Goal: Task Accomplishment & Management: Use online tool/utility

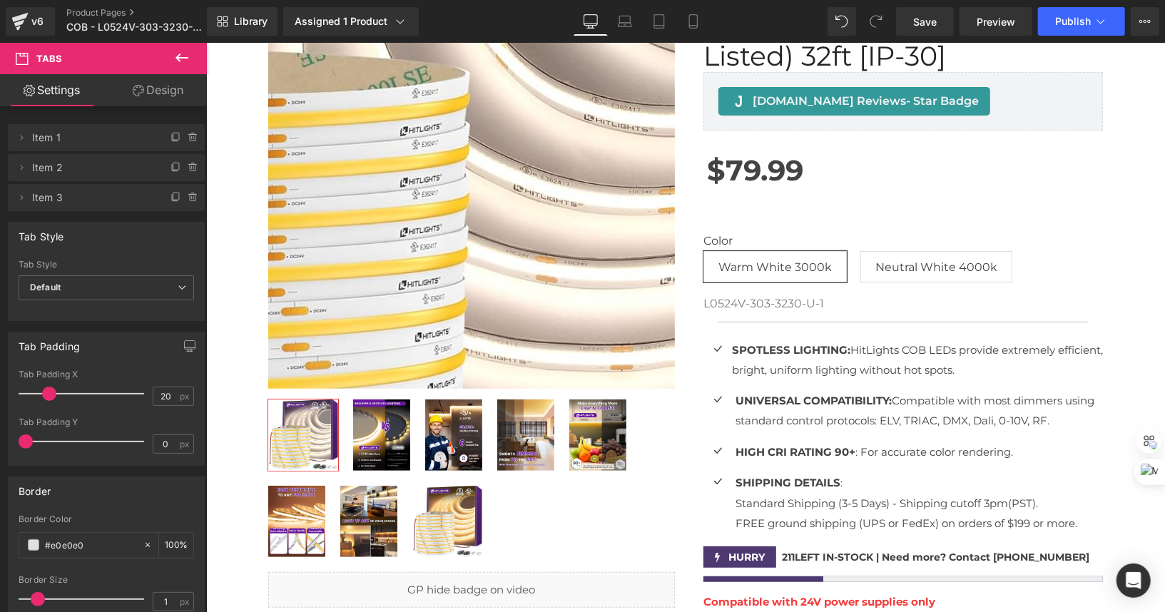
scroll to position [385, 0]
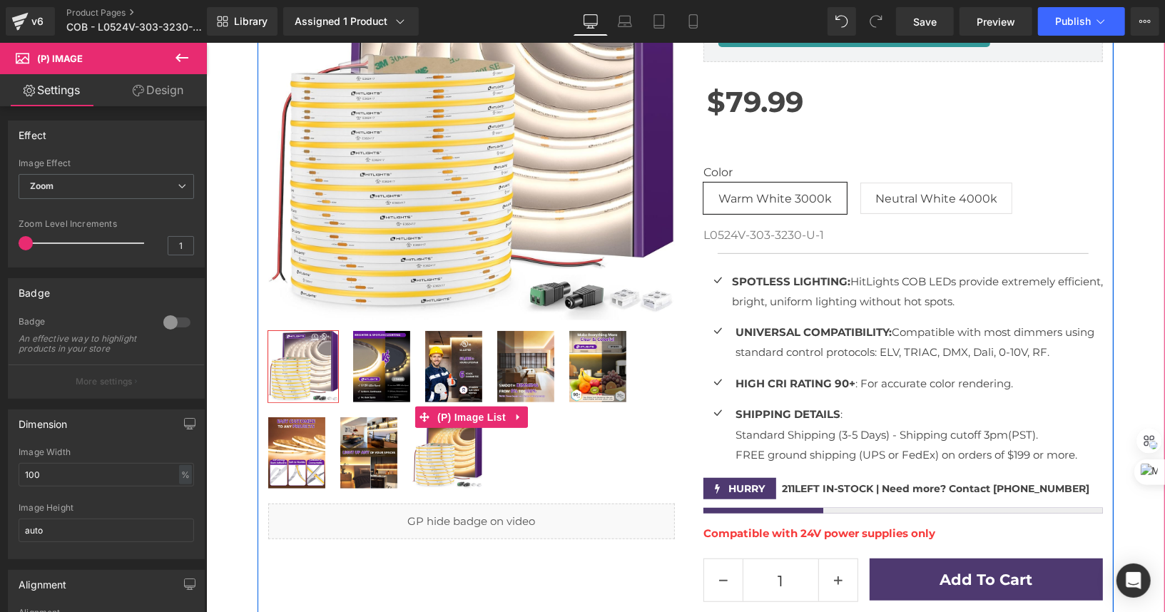
click at [390, 351] on img at bounding box center [381, 365] width 57 height 71
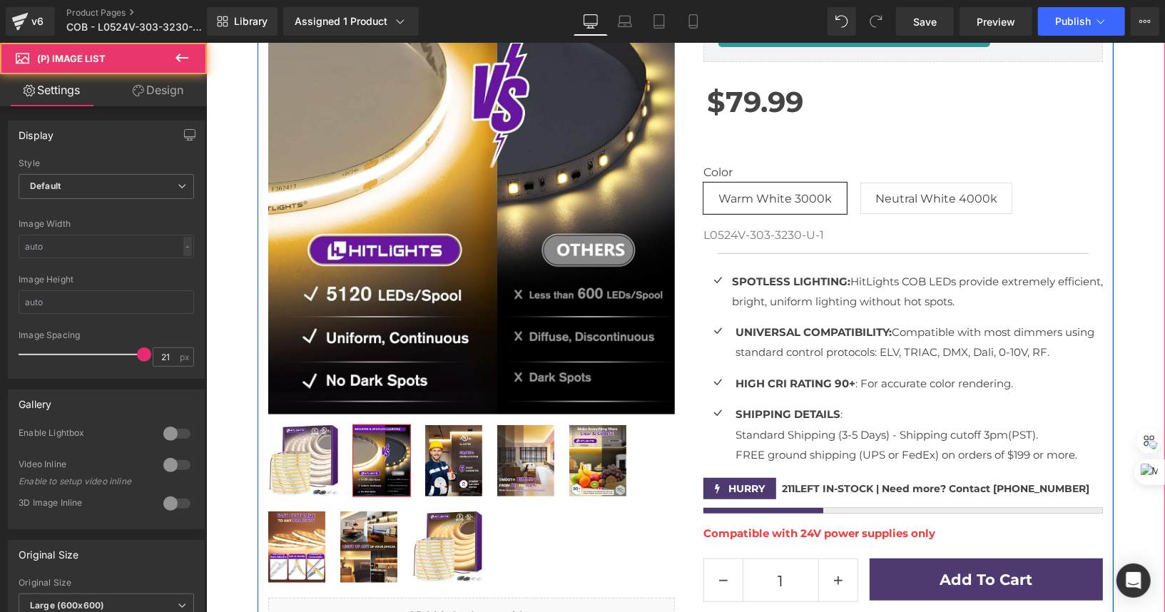
click at [480, 192] on img at bounding box center [471, 159] width 407 height 509
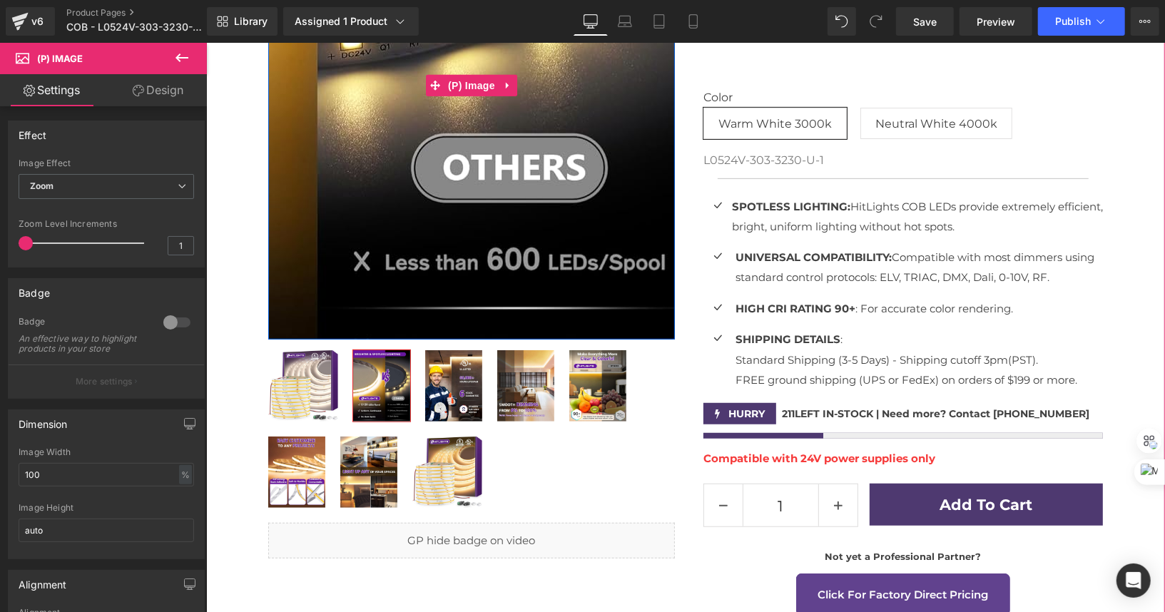
scroll to position [505, 0]
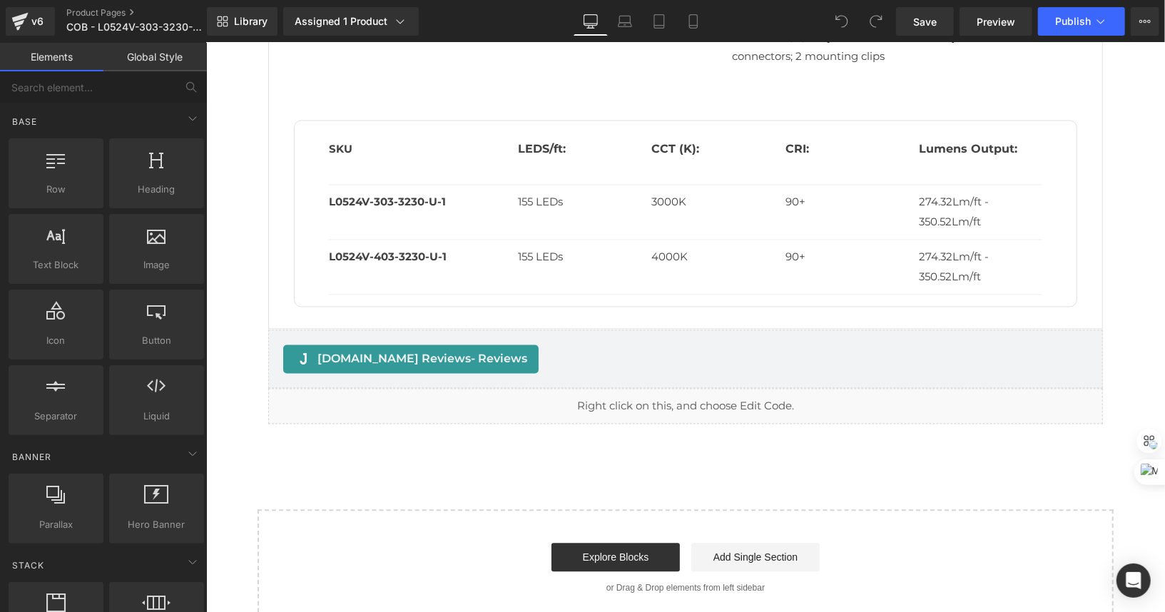
scroll to position [1883, 0]
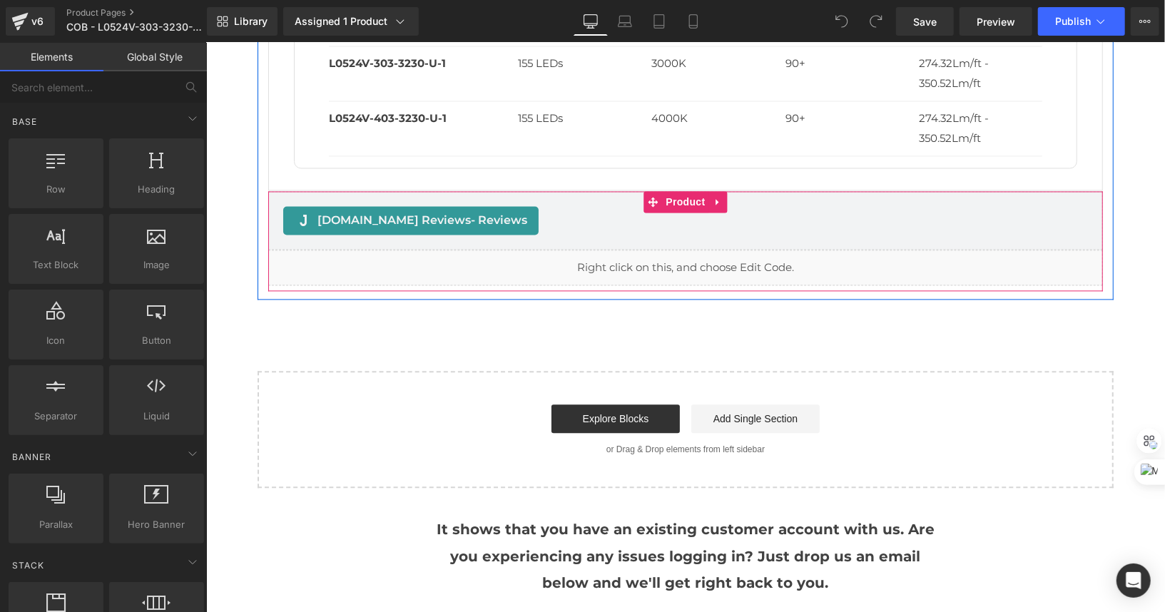
click at [701, 272] on div "Liquid" at bounding box center [685, 267] width 835 height 36
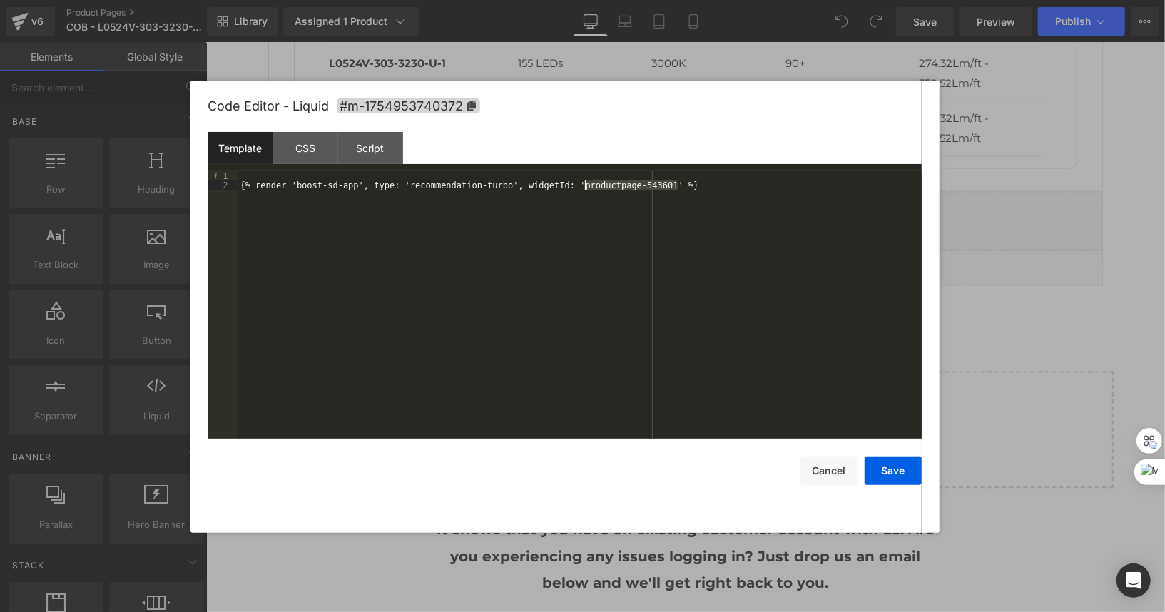
drag, startPoint x: 677, startPoint y: 187, endPoint x: 587, endPoint y: 187, distance: 90.6
click at [587, 187] on div "{% render 'boost-sd-app', type: 'recommendation-turbo', widgetId: 'productpage-…" at bounding box center [580, 315] width 684 height 288
click at [908, 470] on button "Save" at bounding box center [893, 471] width 57 height 29
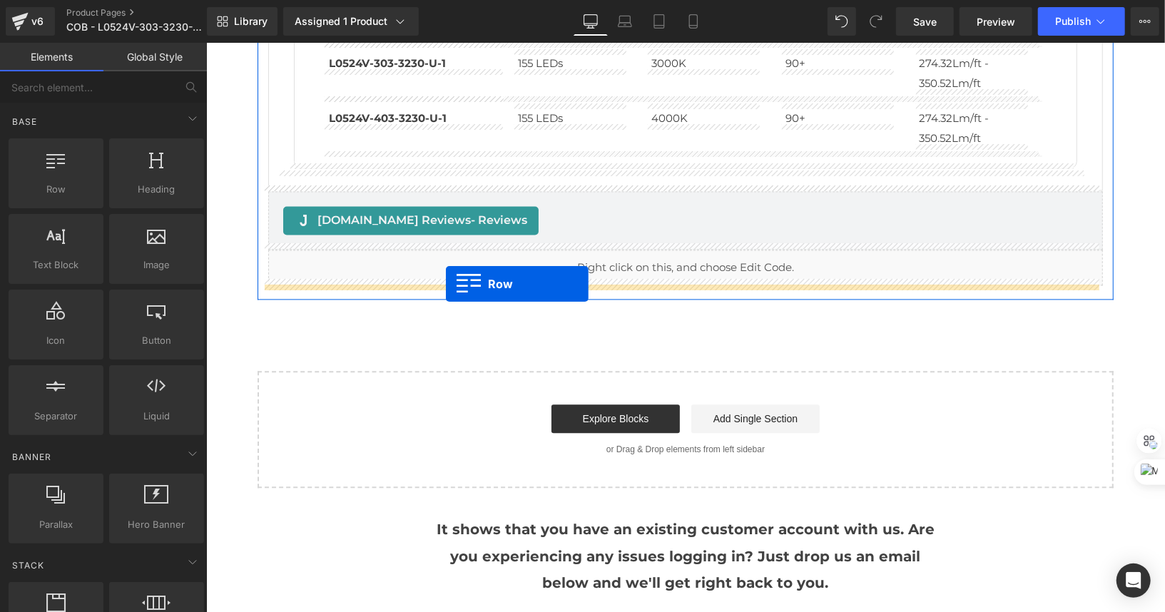
drag, startPoint x: 253, startPoint y: 198, endPoint x: 445, endPoint y: 284, distance: 211.1
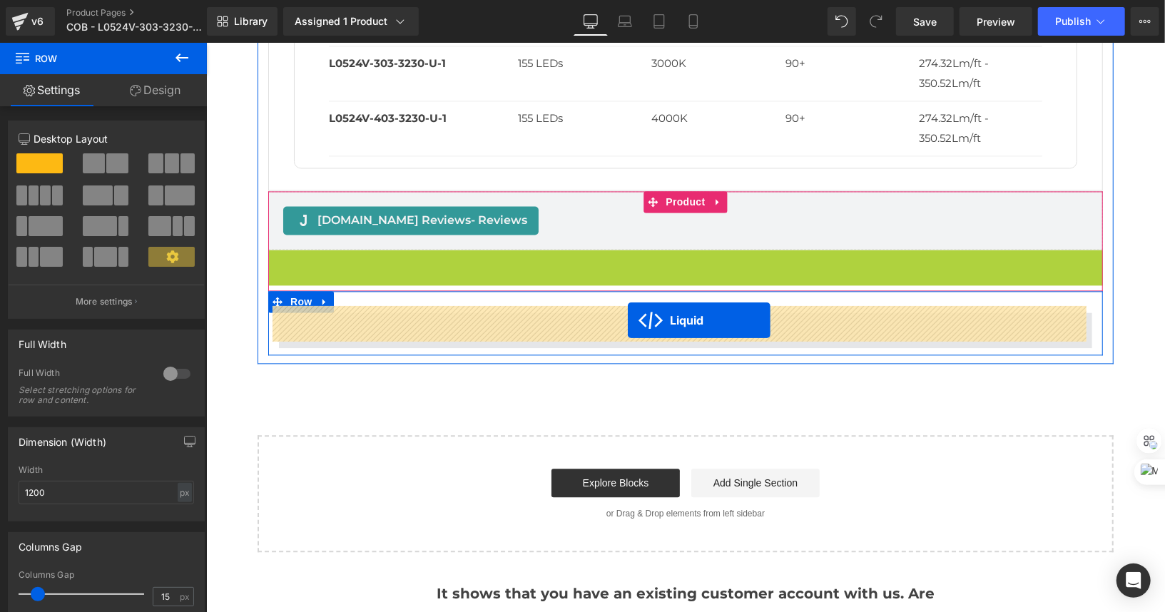
drag, startPoint x: 639, startPoint y: 275, endPoint x: 627, endPoint y: 320, distance: 47.3
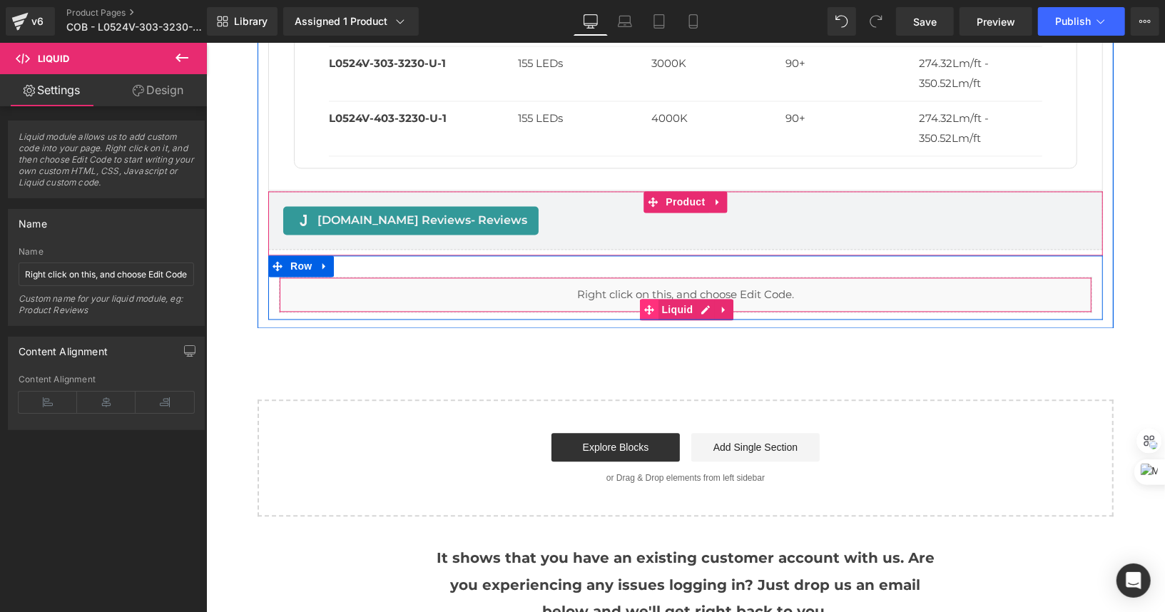
click at [644, 304] on icon at bounding box center [649, 309] width 10 height 10
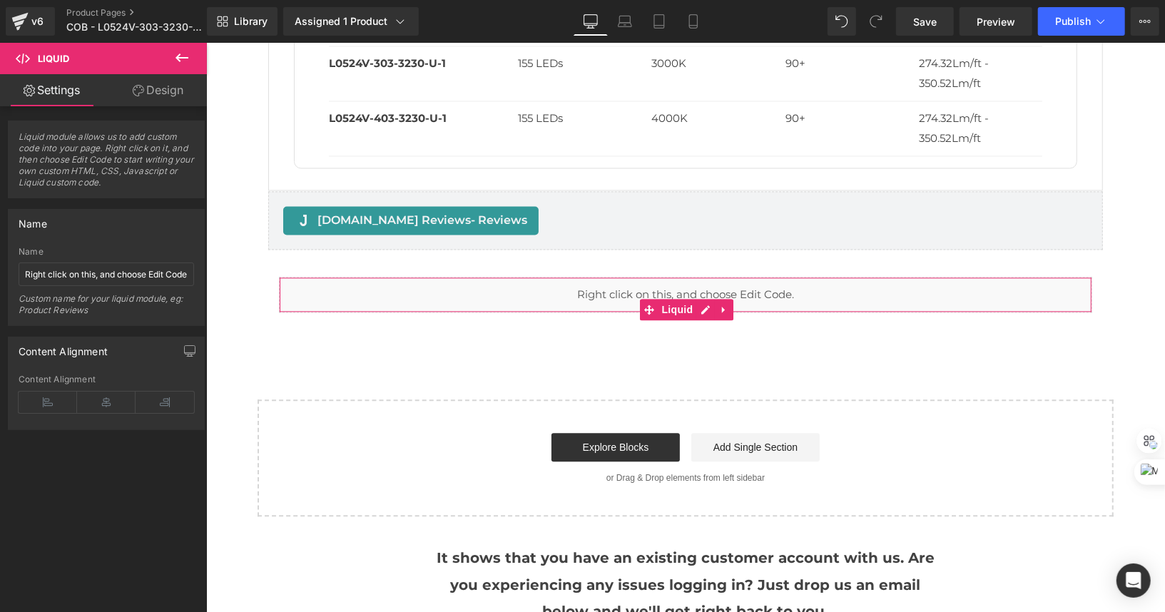
click at [159, 97] on link "Design" at bounding box center [157, 90] width 103 height 32
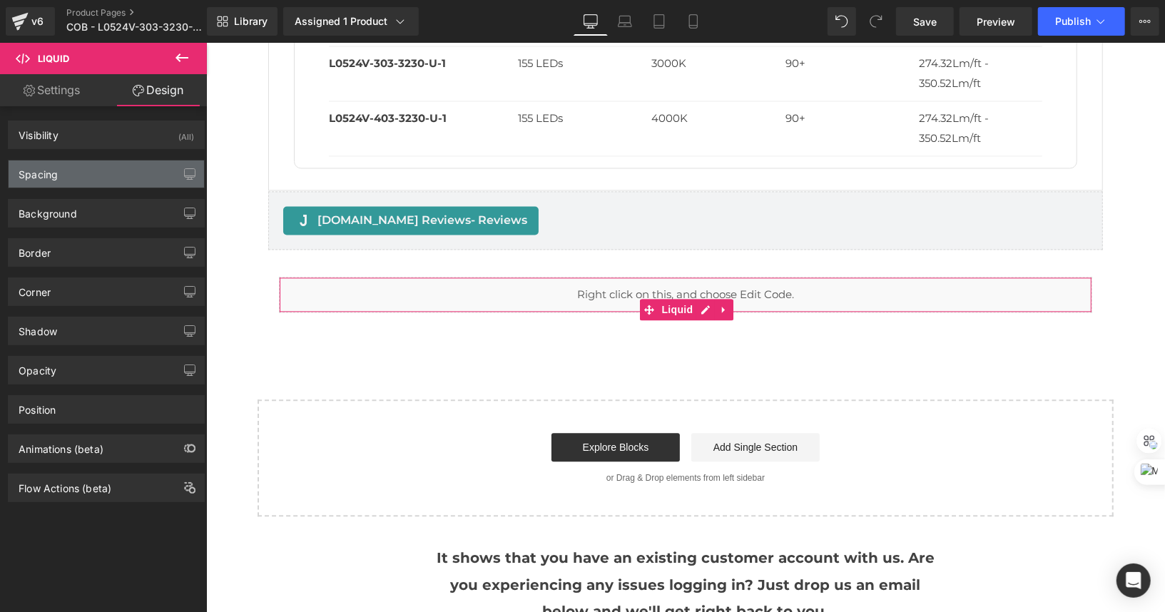
click at [97, 171] on div "Spacing" at bounding box center [107, 174] width 196 height 27
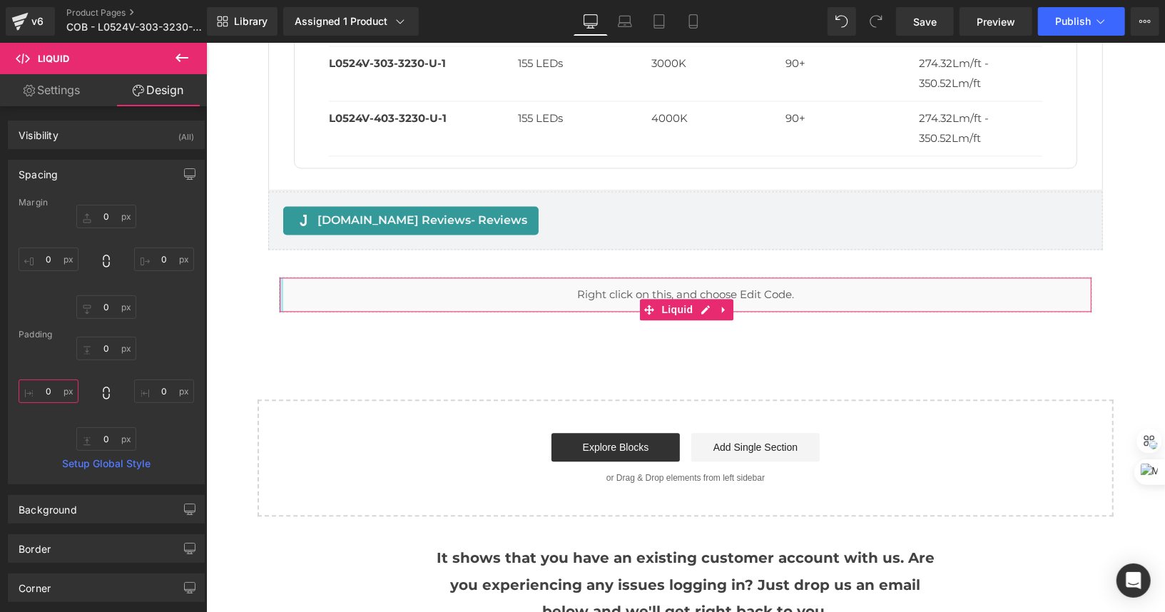
click at [58, 389] on input "0" at bounding box center [49, 392] width 60 height 24
type input "20"
click at [162, 386] on input "0" at bounding box center [164, 392] width 60 height 24
type input "20"
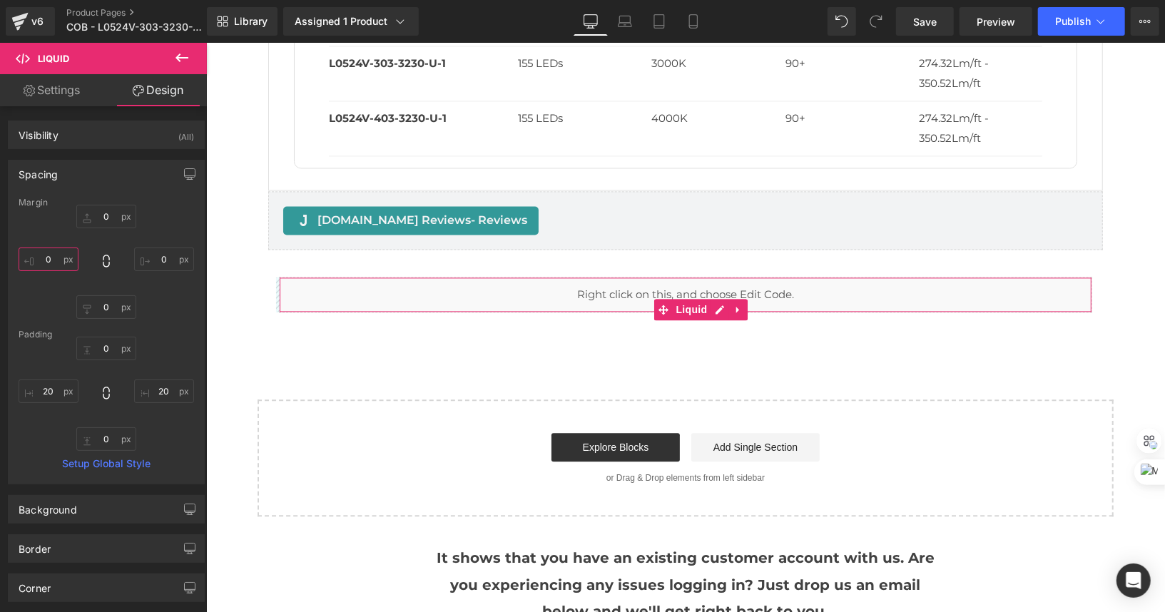
click at [41, 261] on input "0" at bounding box center [49, 260] width 60 height 24
type input "2"
click at [145, 260] on input "0" at bounding box center [164, 260] width 60 height 24
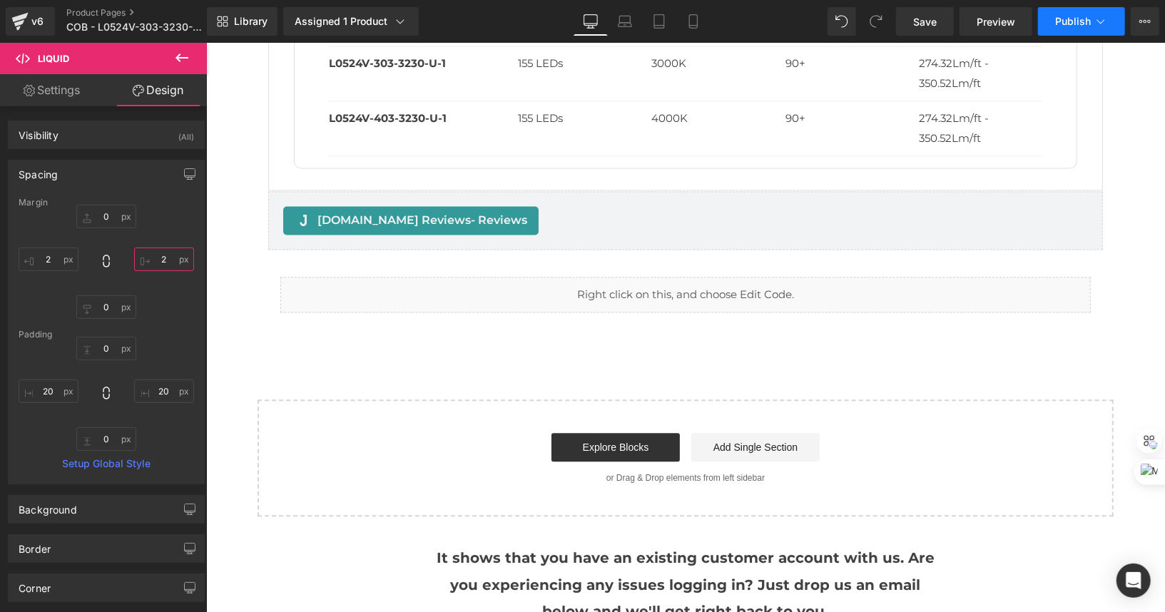
type input "2"
click at [1069, 21] on span "Publish" at bounding box center [1073, 21] width 36 height 11
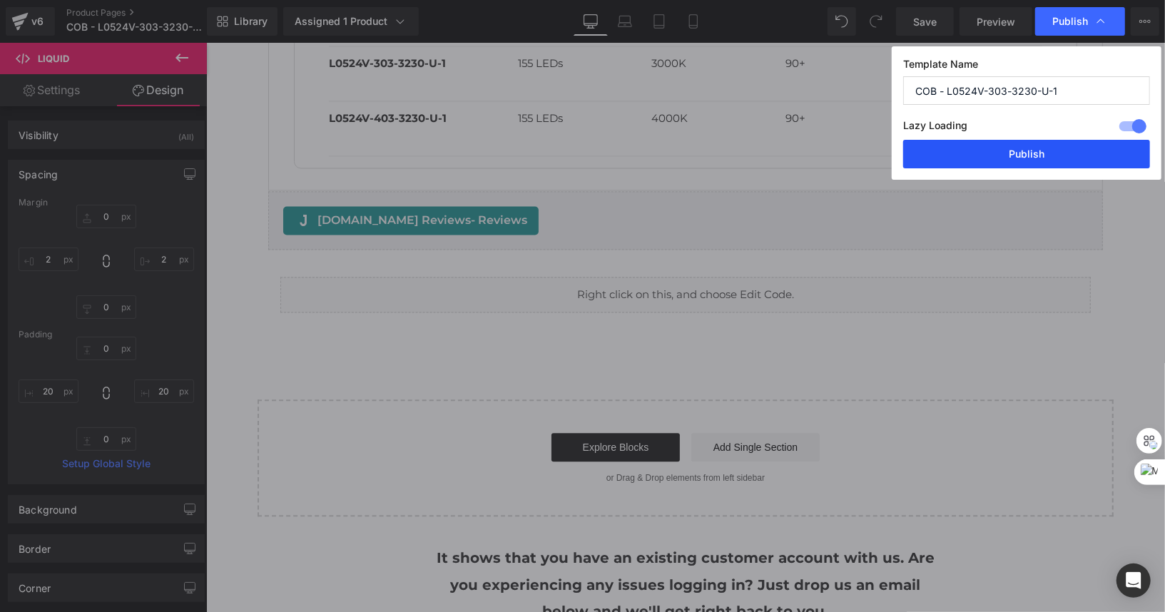
drag, startPoint x: 1038, startPoint y: 156, endPoint x: 831, endPoint y: 112, distance: 211.6
click at [1038, 156] on button "Publish" at bounding box center [1026, 154] width 247 height 29
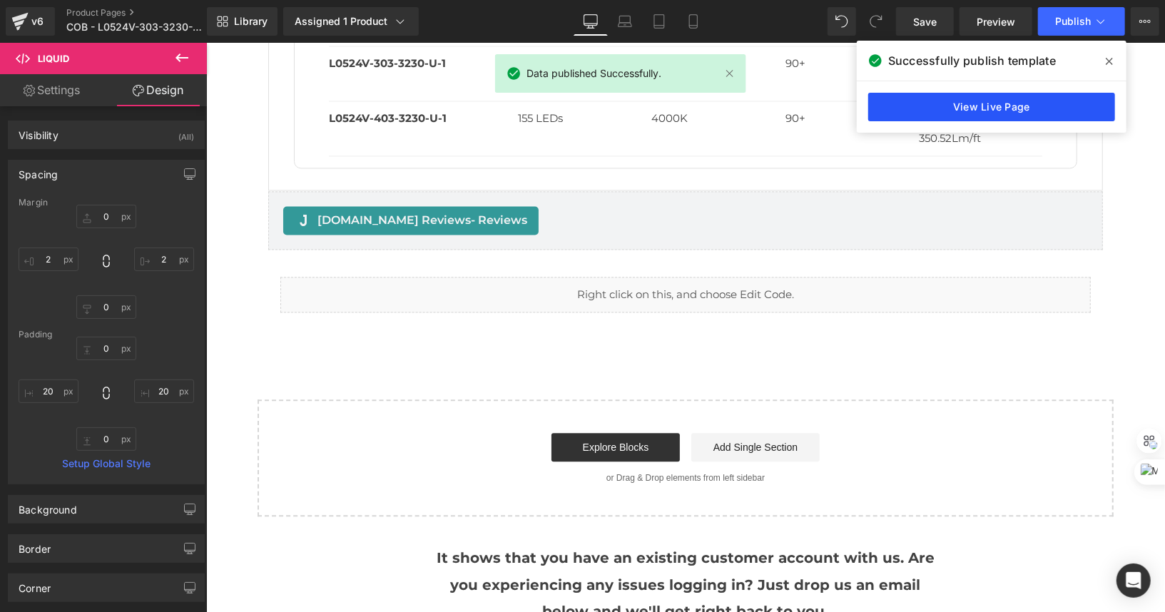
click at [1030, 111] on link "View Live Page" at bounding box center [991, 107] width 247 height 29
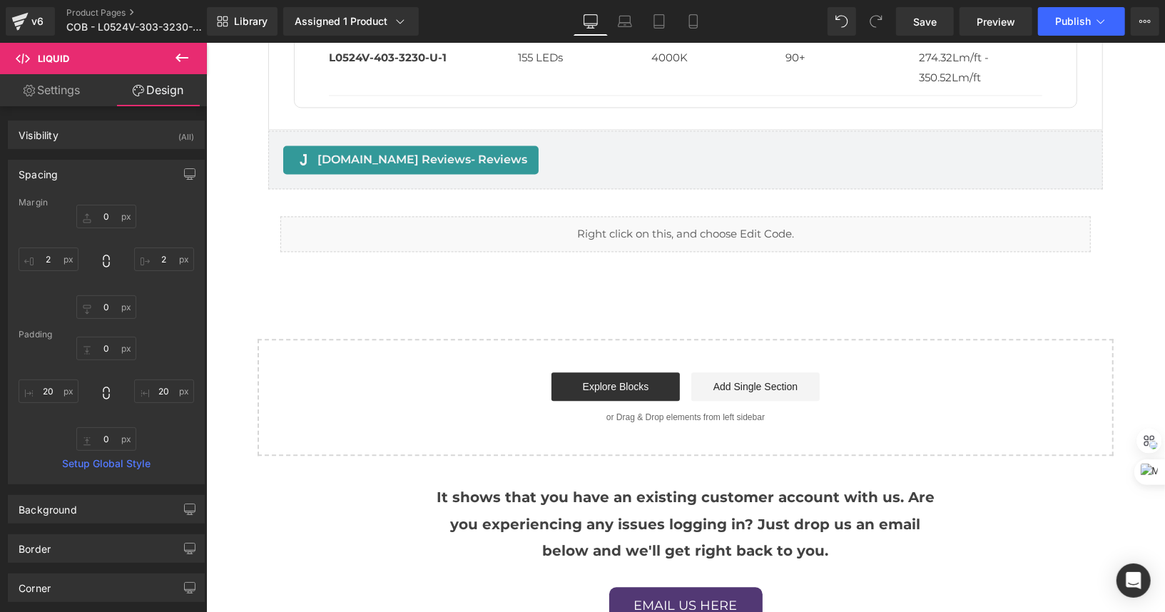
scroll to position [1852, 0]
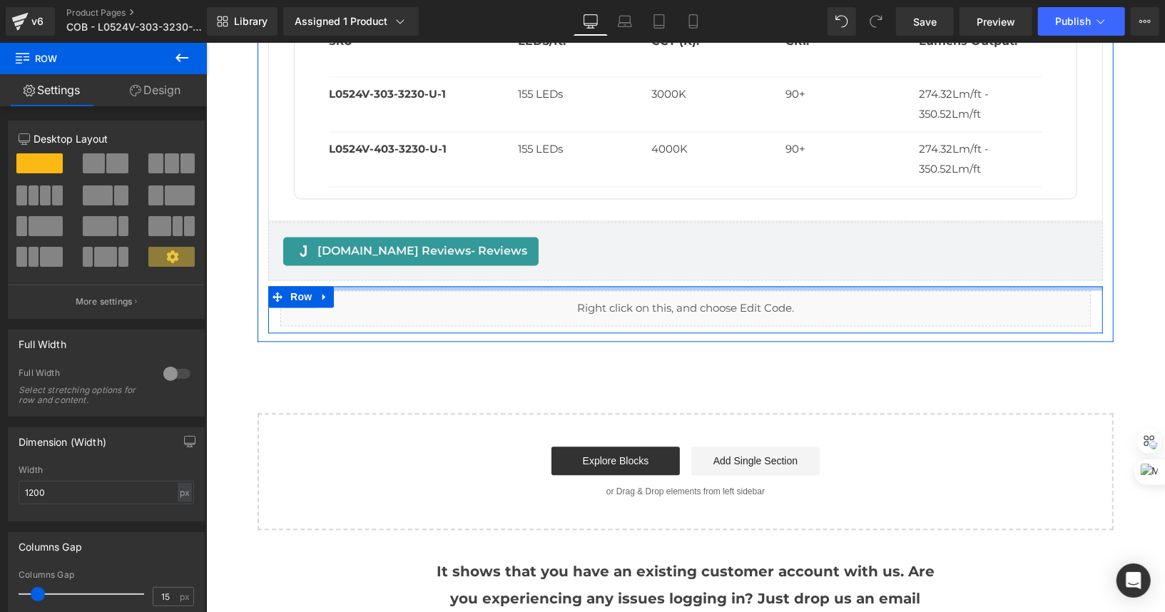
drag, startPoint x: 624, startPoint y: 298, endPoint x: 624, endPoint y: 280, distance: 17.1
click at [624, 285] on div at bounding box center [685, 287] width 835 height 4
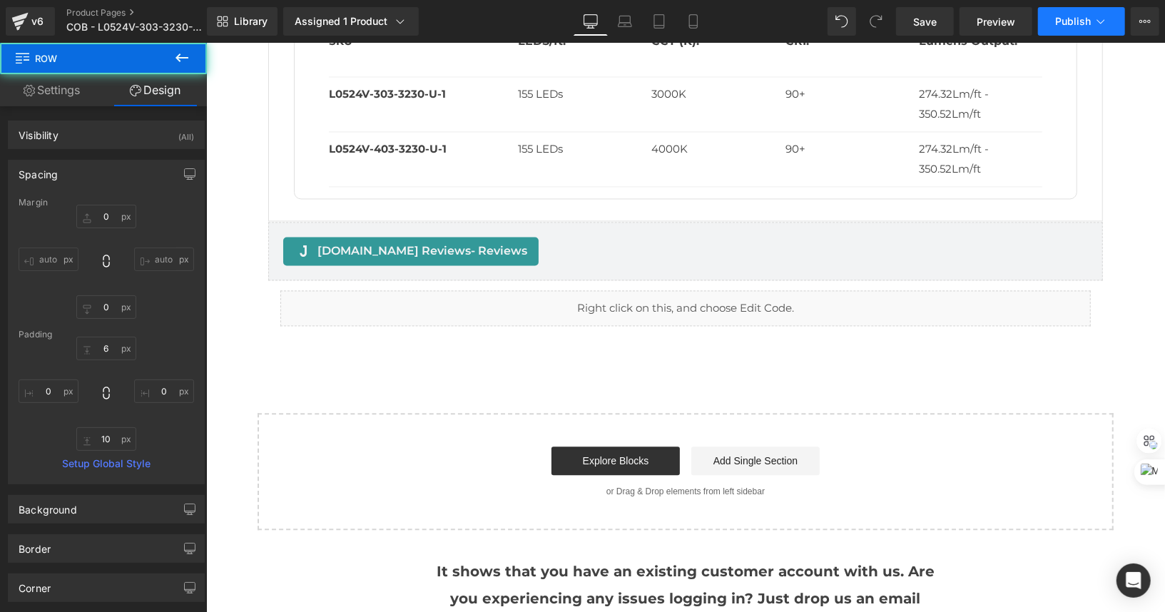
click at [1063, 22] on span "Publish" at bounding box center [1073, 21] width 36 height 11
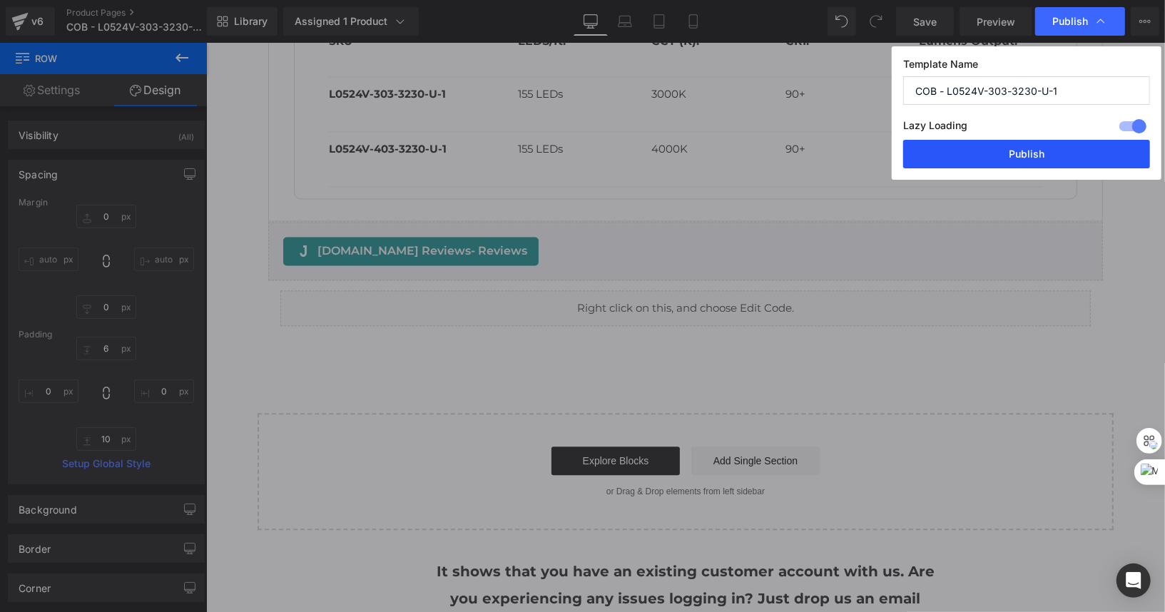
click at [1036, 153] on button "Publish" at bounding box center [1026, 154] width 247 height 29
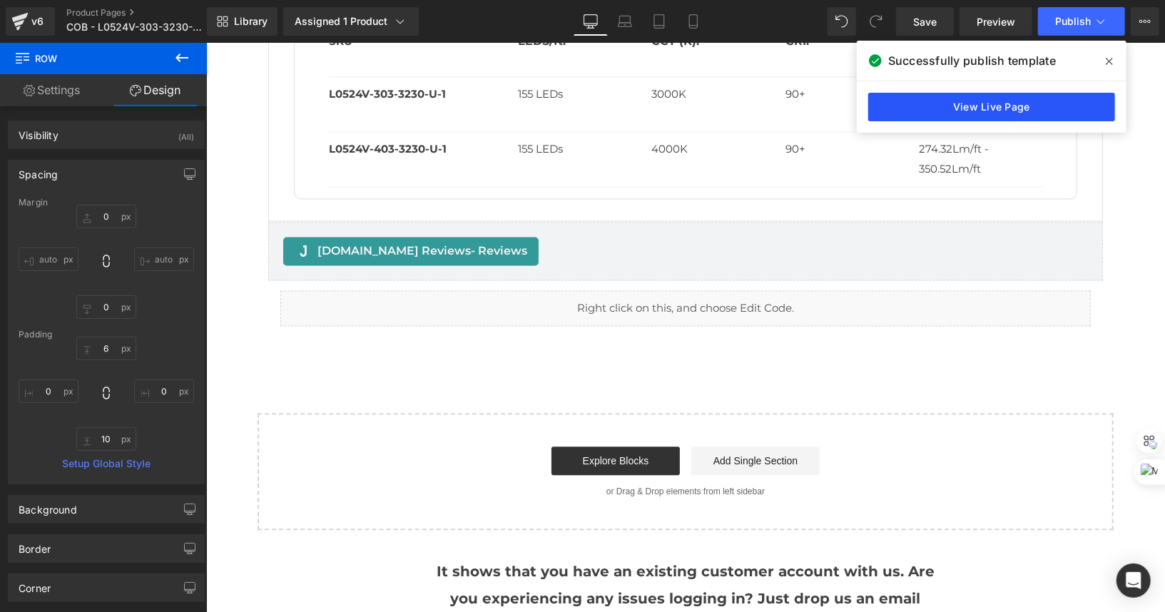
click at [974, 116] on link "View Live Page" at bounding box center [991, 107] width 247 height 29
